Goal: Information Seeking & Learning: Learn about a topic

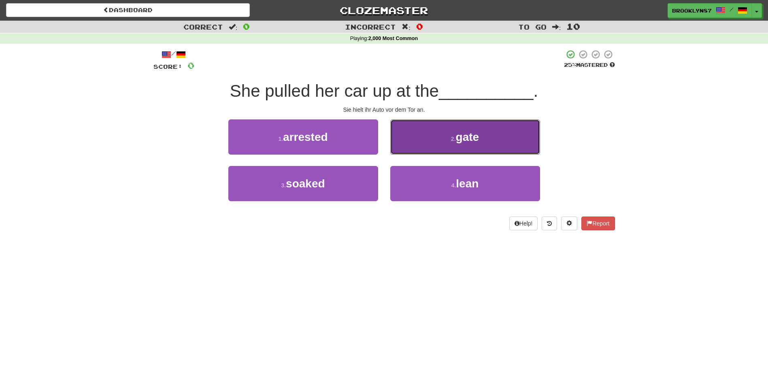
click at [433, 134] on button "2 . gate" at bounding box center [465, 136] width 150 height 35
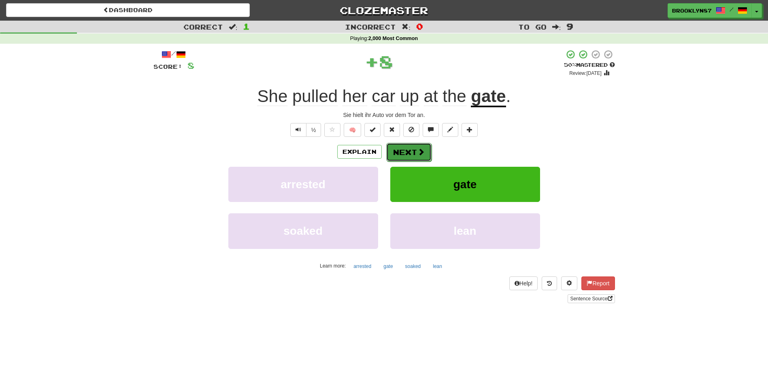
click at [410, 150] on button "Next" at bounding box center [408, 152] width 45 height 19
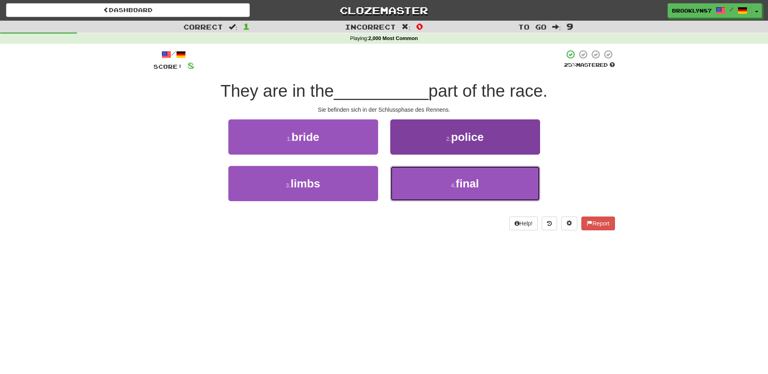
click at [445, 185] on button "4 . final" at bounding box center [465, 183] width 150 height 35
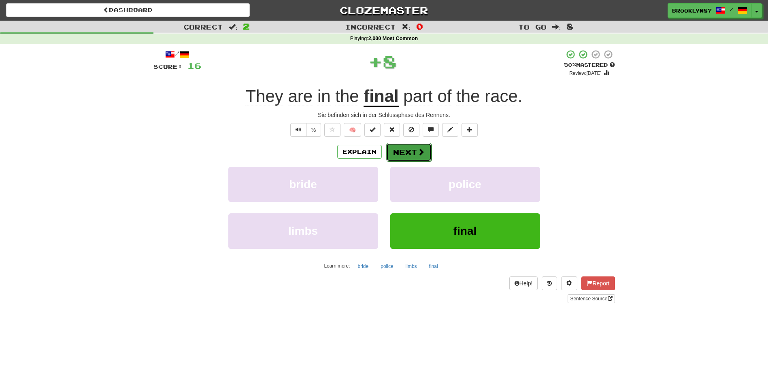
click at [415, 151] on button "Next" at bounding box center [408, 152] width 45 height 19
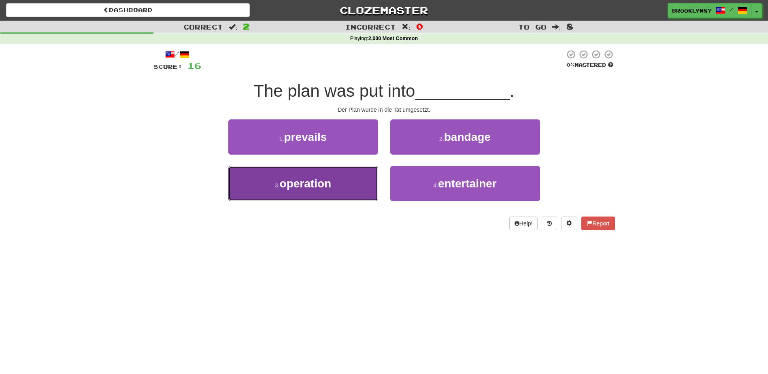
click at [299, 185] on span "operation" at bounding box center [306, 183] width 52 height 13
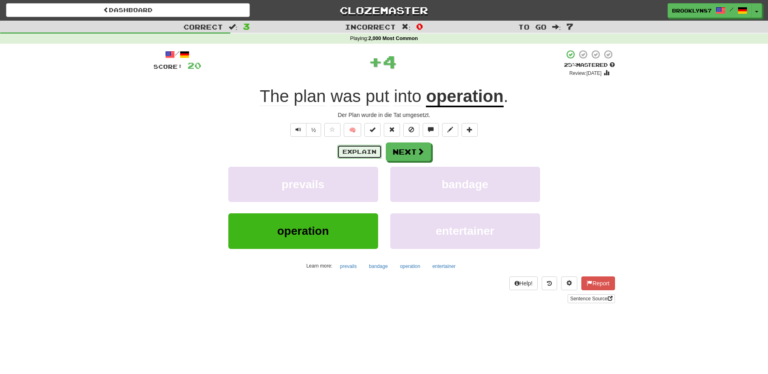
click at [350, 151] on button "Explain" at bounding box center [359, 152] width 45 height 14
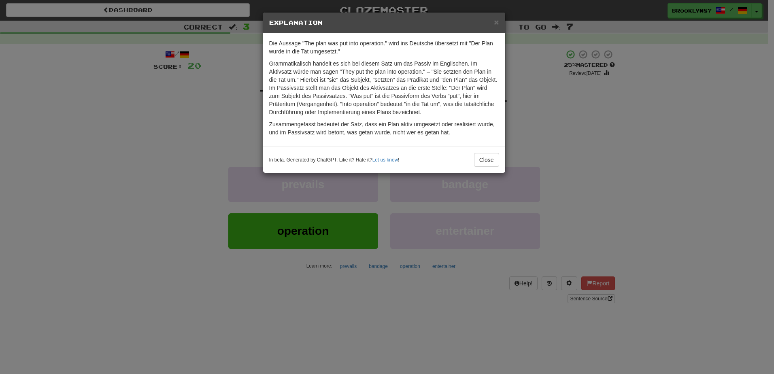
click at [493, 21] on h5 "Explanation" at bounding box center [384, 23] width 230 height 8
click at [492, 26] on h5 "Explanation" at bounding box center [384, 23] width 230 height 8
click at [495, 23] on div "× Explanation" at bounding box center [384, 23] width 242 height 21
drag, startPoint x: 495, startPoint y: 23, endPoint x: 533, endPoint y: 107, distance: 92.0
click at [533, 107] on div "× Explanation Die Aussage "The plan was put into operation." wird ins Deutsche …" at bounding box center [387, 187] width 774 height 374
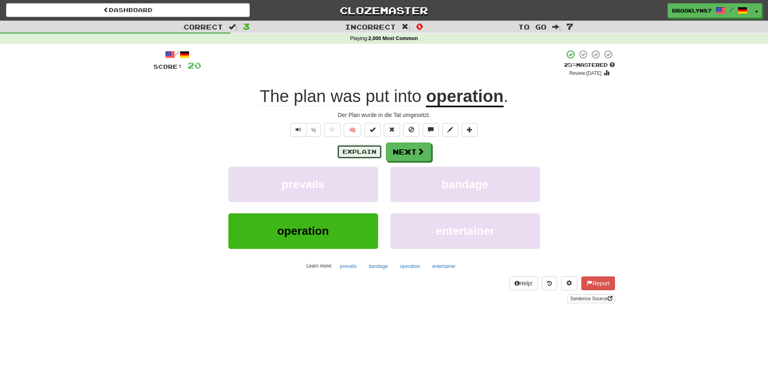
click at [363, 150] on button "Explain" at bounding box center [359, 152] width 45 height 14
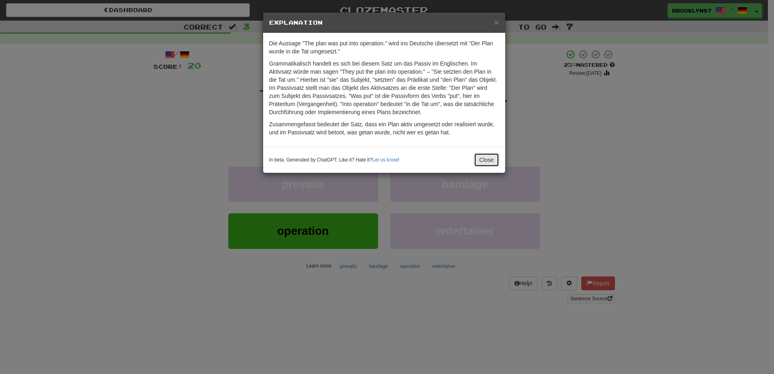
click at [487, 157] on button "Close" at bounding box center [486, 160] width 25 height 14
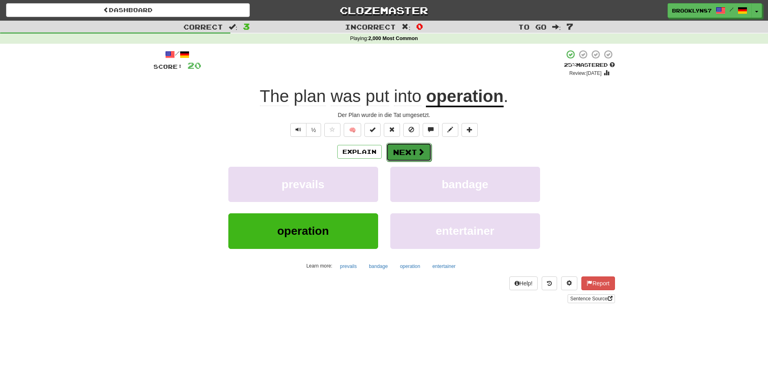
click at [421, 154] on span at bounding box center [420, 151] width 7 height 7
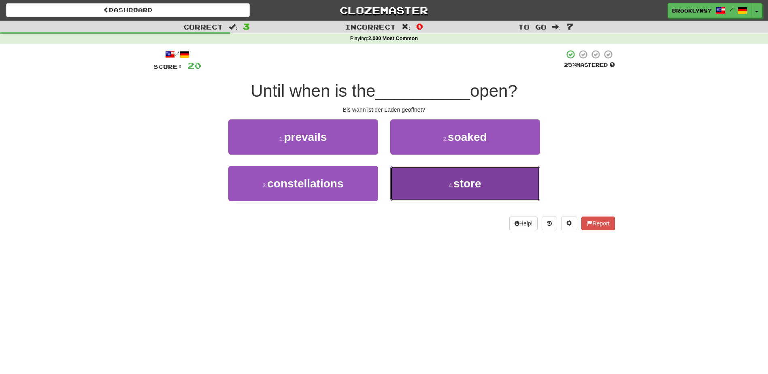
click at [484, 192] on button "4 . store" at bounding box center [465, 183] width 150 height 35
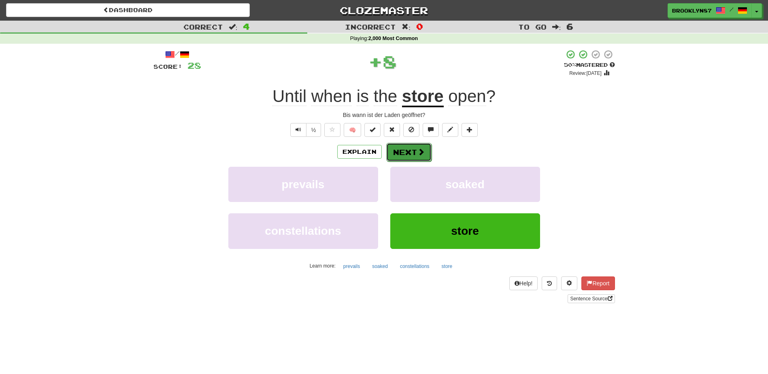
click at [421, 155] on span at bounding box center [420, 151] width 7 height 7
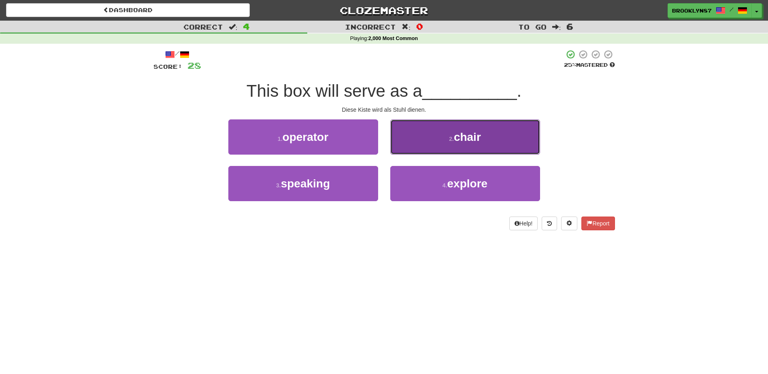
drag, startPoint x: 472, startPoint y: 146, endPoint x: 448, endPoint y: 140, distance: 23.8
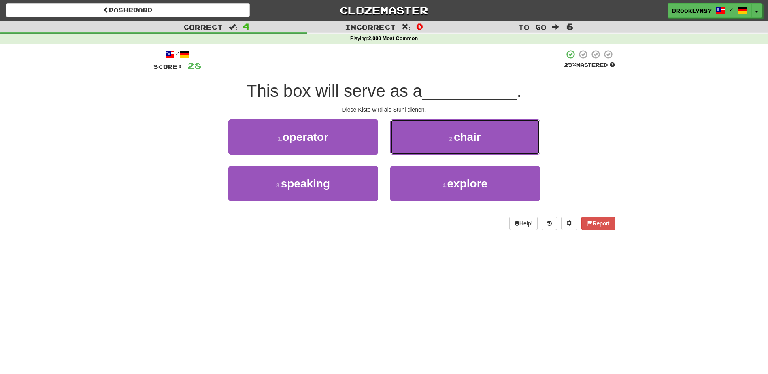
click at [472, 146] on button "2 . chair" at bounding box center [465, 136] width 150 height 35
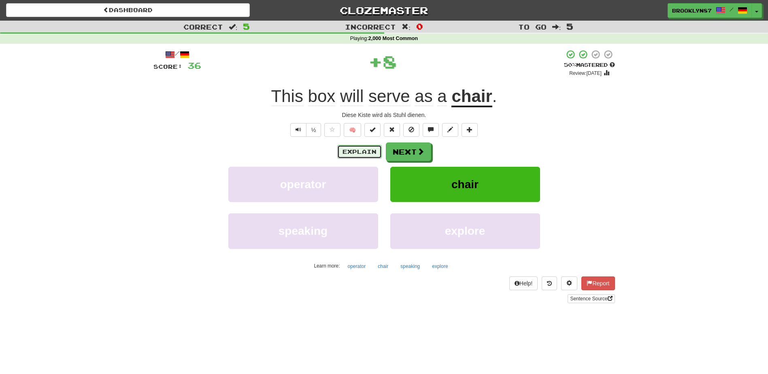
click at [361, 151] on button "Explain" at bounding box center [359, 152] width 45 height 14
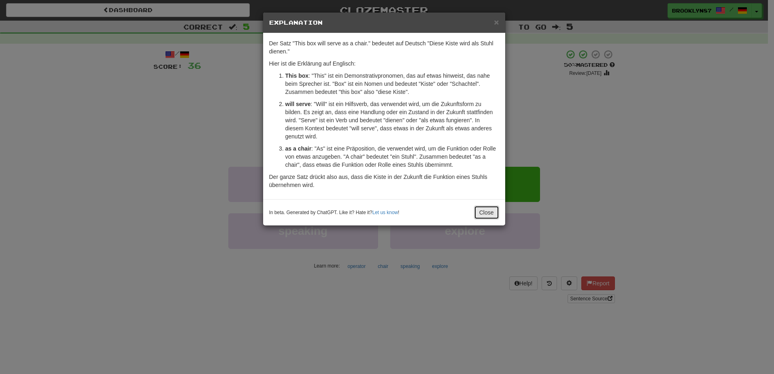
click at [483, 209] on button "Close" at bounding box center [486, 213] width 25 height 14
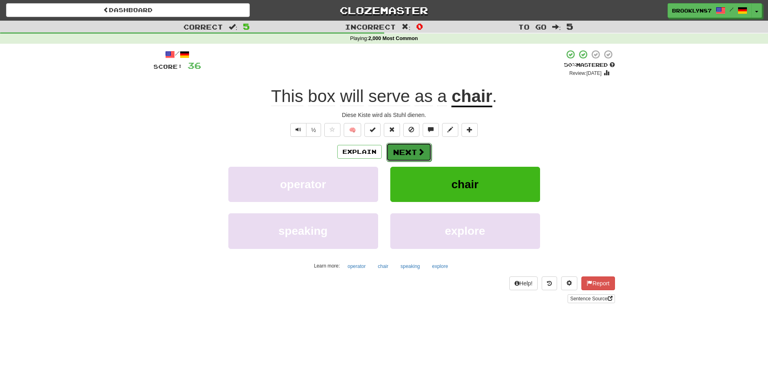
click at [422, 152] on span at bounding box center [420, 151] width 7 height 7
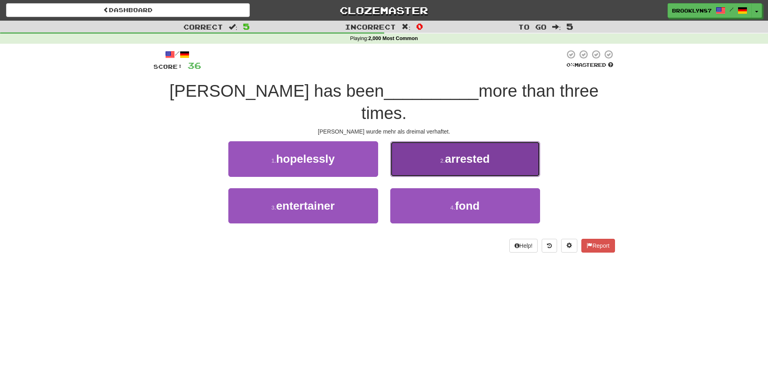
click at [483, 153] on span "arrested" at bounding box center [467, 159] width 45 height 13
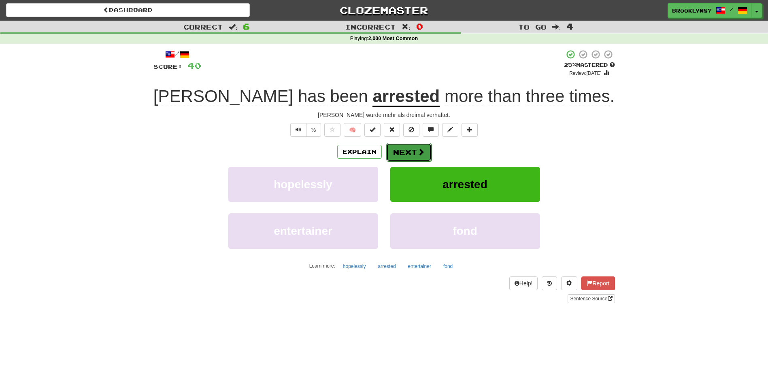
click at [414, 148] on button "Next" at bounding box center [408, 152] width 45 height 19
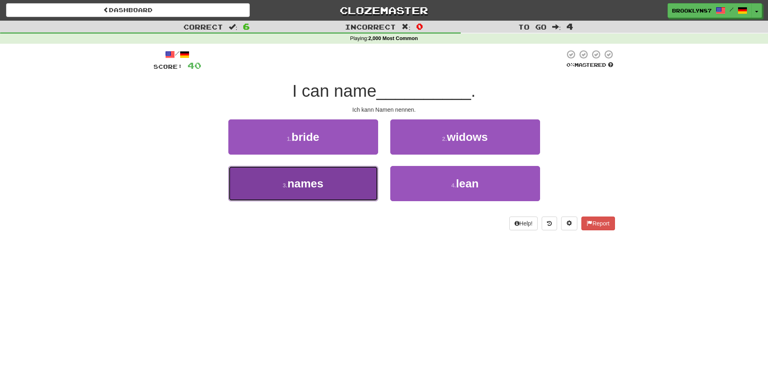
click at [283, 181] on button "3 . names" at bounding box center [303, 183] width 150 height 35
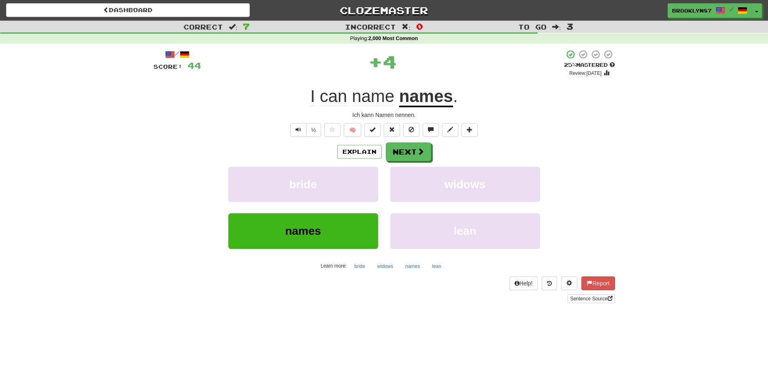
click at [431, 151] on div "Explain Next" at bounding box center [383, 151] width 461 height 19
click at [407, 151] on button "Next" at bounding box center [408, 152] width 45 height 19
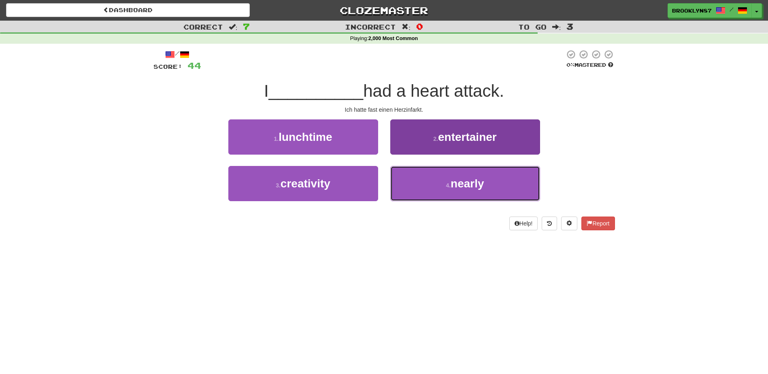
click at [467, 186] on span "nearly" at bounding box center [468, 183] width 34 height 13
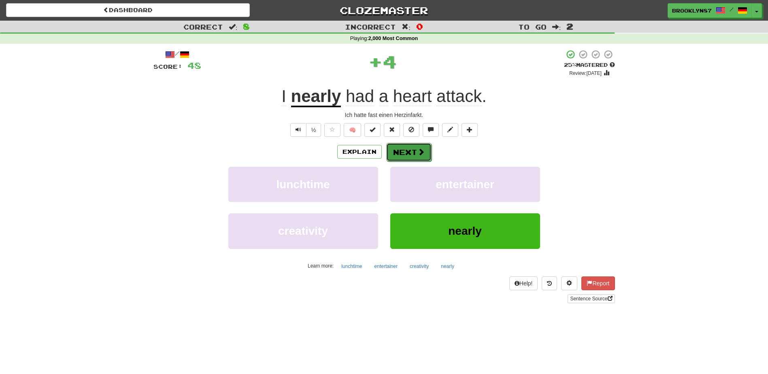
click at [412, 149] on button "Next" at bounding box center [408, 152] width 45 height 19
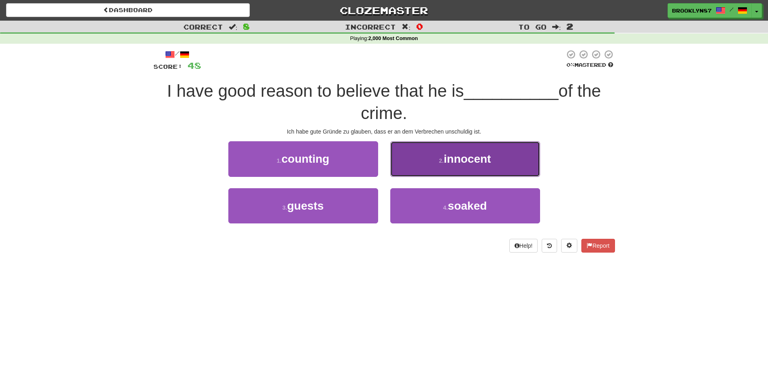
click at [495, 159] on button "2 . innocent" at bounding box center [465, 158] width 150 height 35
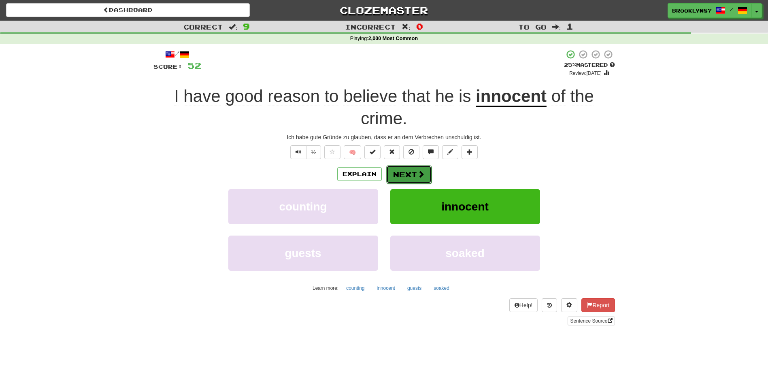
click at [413, 175] on button "Next" at bounding box center [408, 174] width 45 height 19
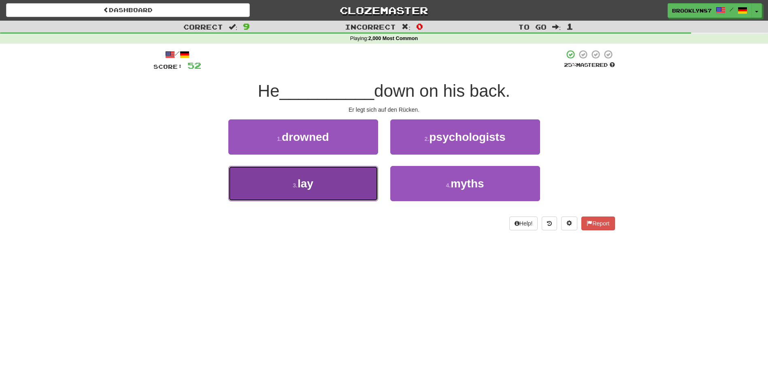
click at [331, 190] on button "3 . lay" at bounding box center [303, 183] width 150 height 35
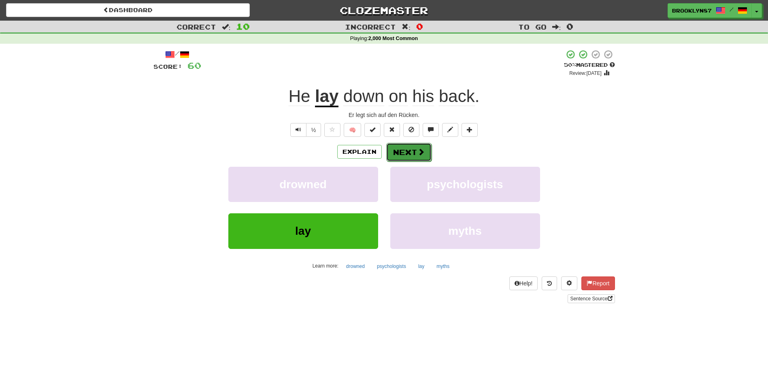
click at [424, 151] on button "Next" at bounding box center [408, 152] width 45 height 19
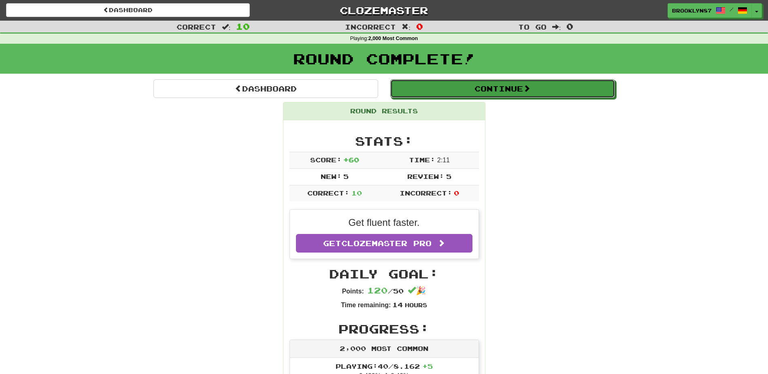
click at [474, 89] on button "Continue" at bounding box center [502, 88] width 225 height 19
